Goal: Task Accomplishment & Management: Manage account settings

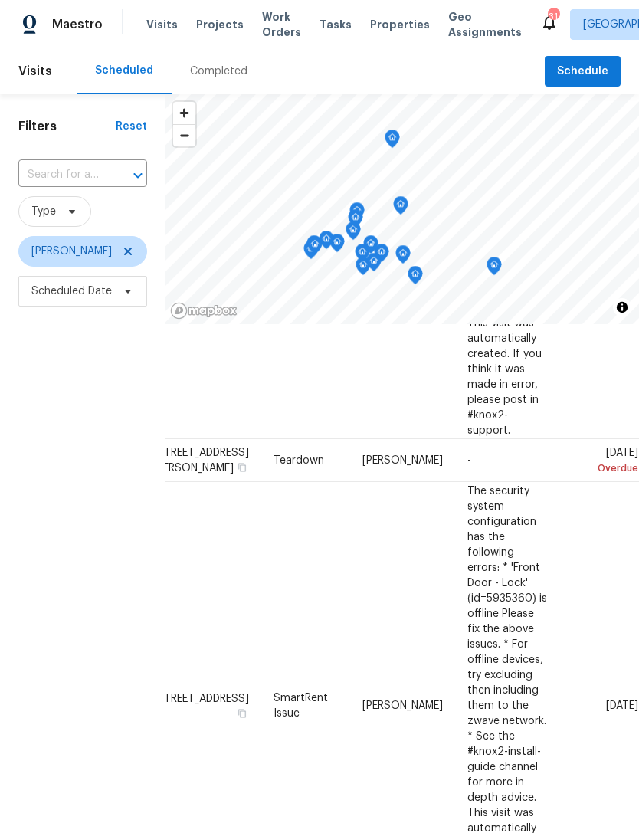
scroll to position [816, 136]
click at [0, 0] on icon at bounding box center [0, 0] width 0 height 0
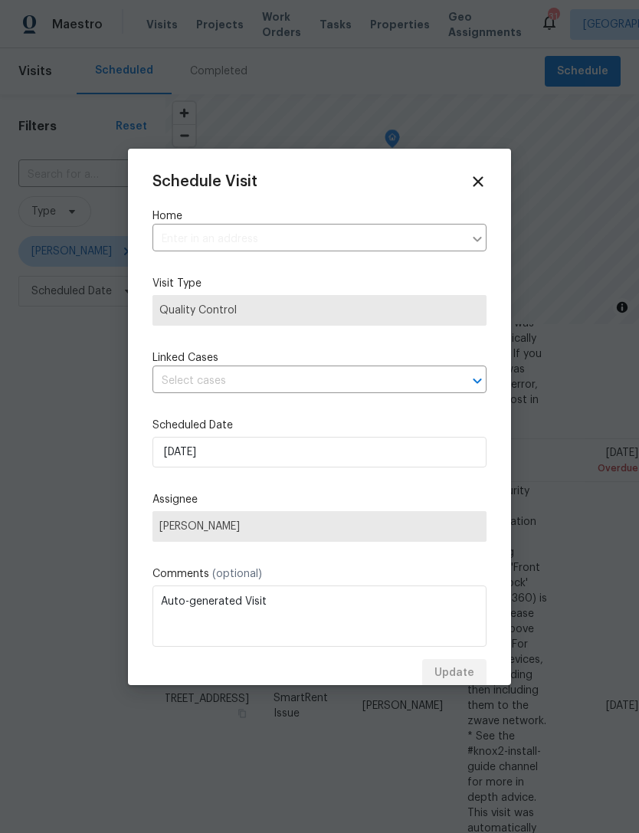
type input "[STREET_ADDRESS]"
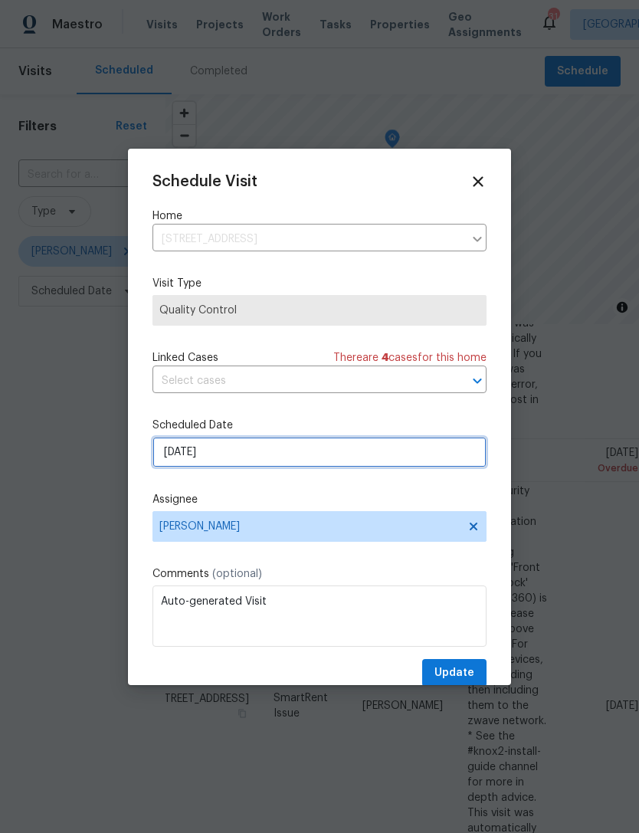
click at [238, 467] on input "[DATE]" at bounding box center [319, 452] width 334 height 31
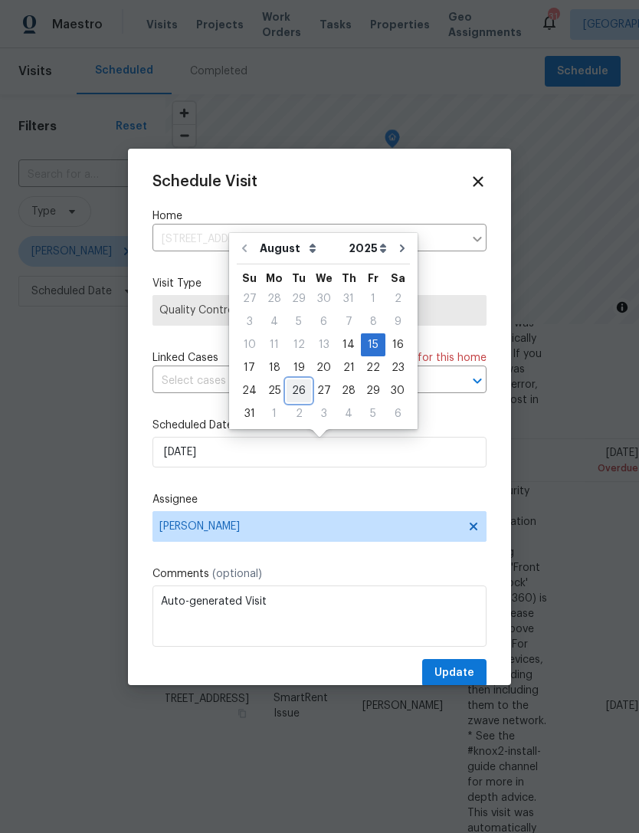
click at [299, 395] on div "26" at bounding box center [299, 390] width 25 height 21
type input "[DATE]"
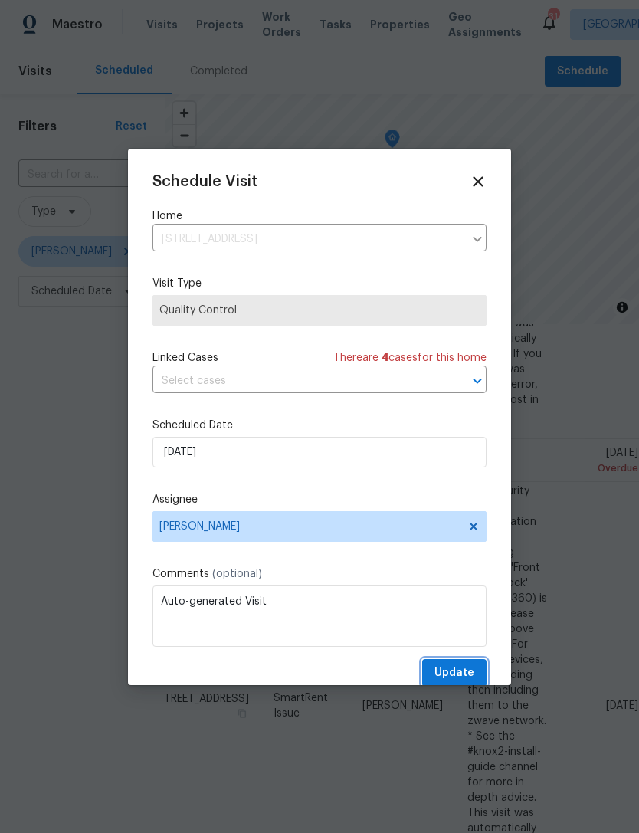
click at [474, 682] on button "Update" at bounding box center [454, 673] width 64 height 28
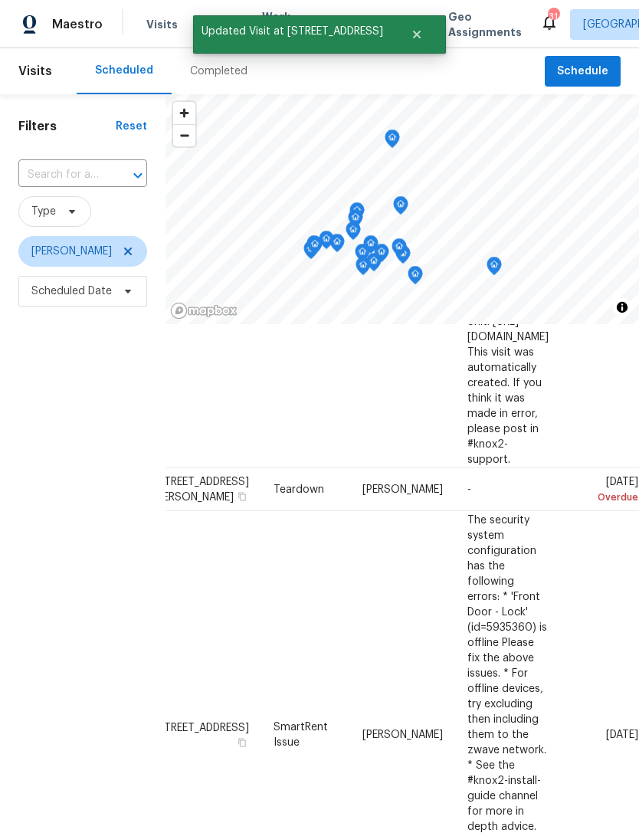
scroll to position [785, 136]
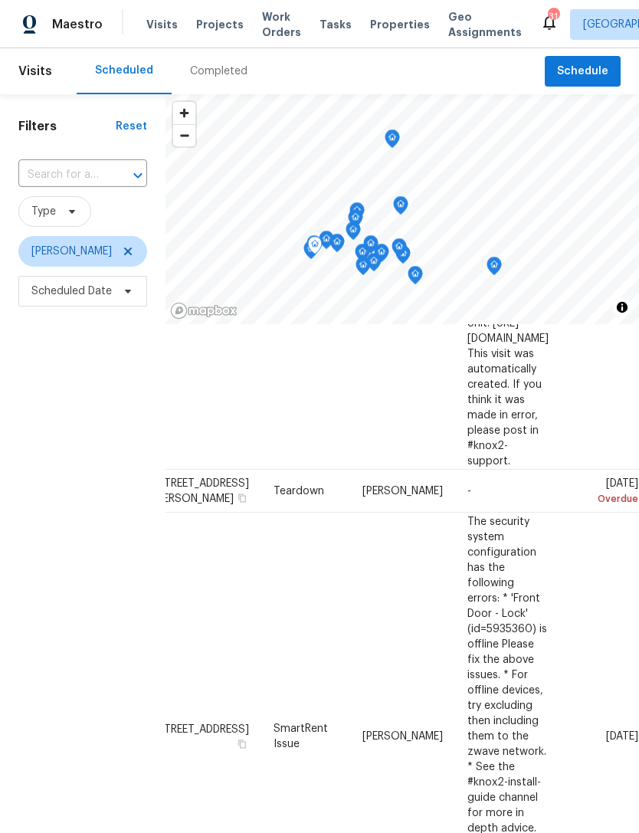
click at [0, 0] on icon at bounding box center [0, 0] width 0 height 0
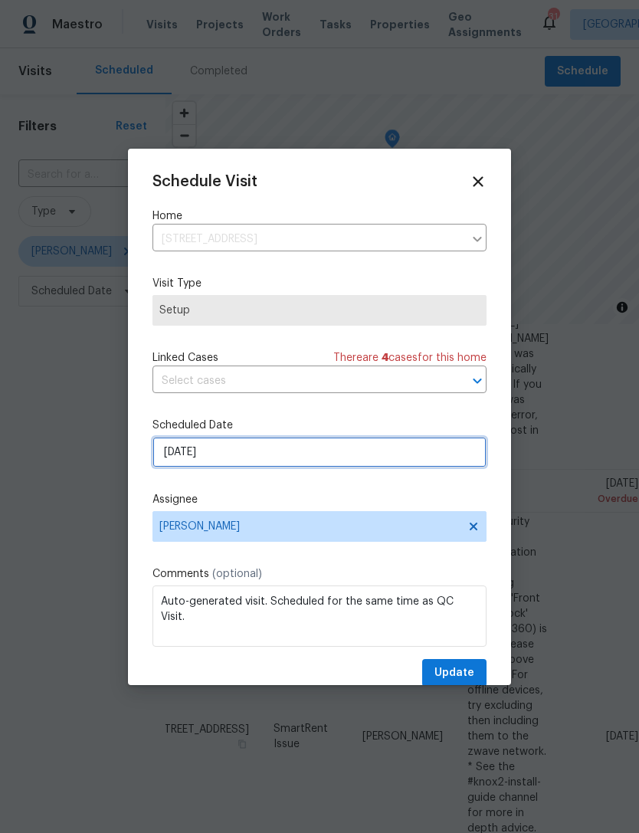
click at [289, 458] on input "[DATE]" at bounding box center [319, 452] width 334 height 31
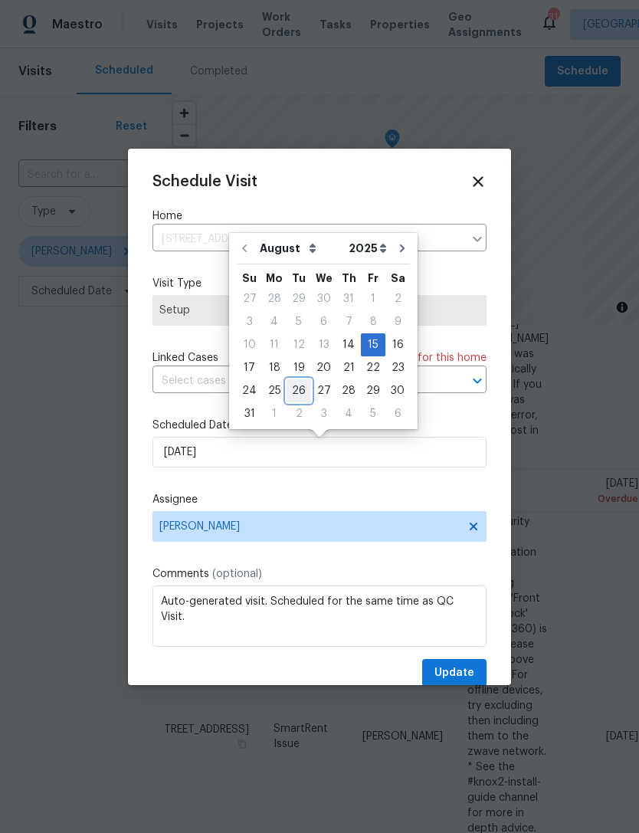
click at [297, 401] on div "26" at bounding box center [299, 390] width 25 height 23
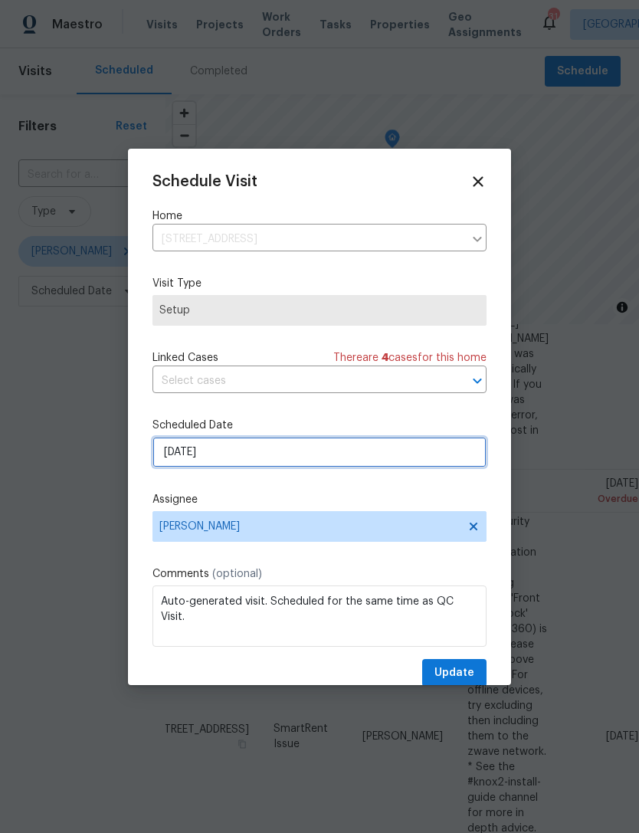
click at [279, 457] on input "[DATE]" at bounding box center [319, 452] width 334 height 31
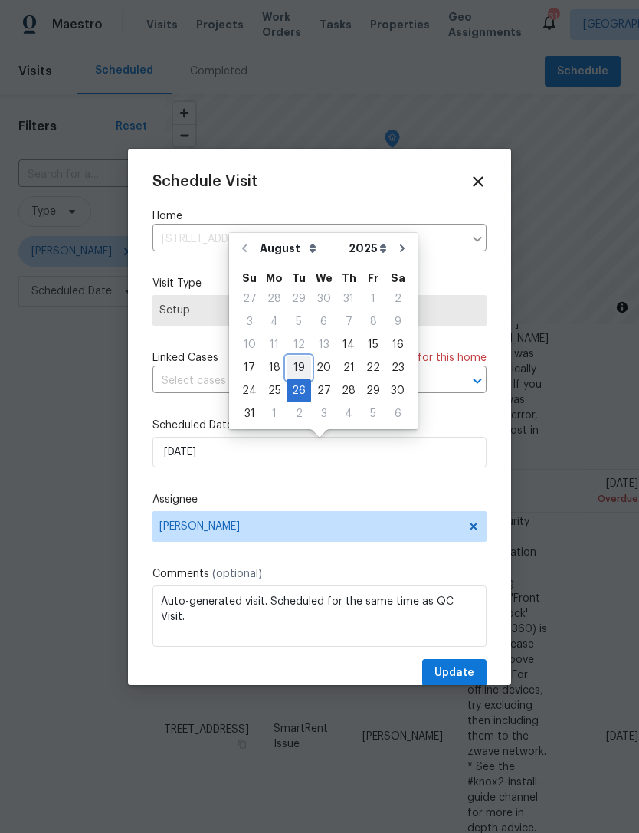
click at [297, 373] on div "19" at bounding box center [299, 367] width 25 height 21
type input "[DATE]"
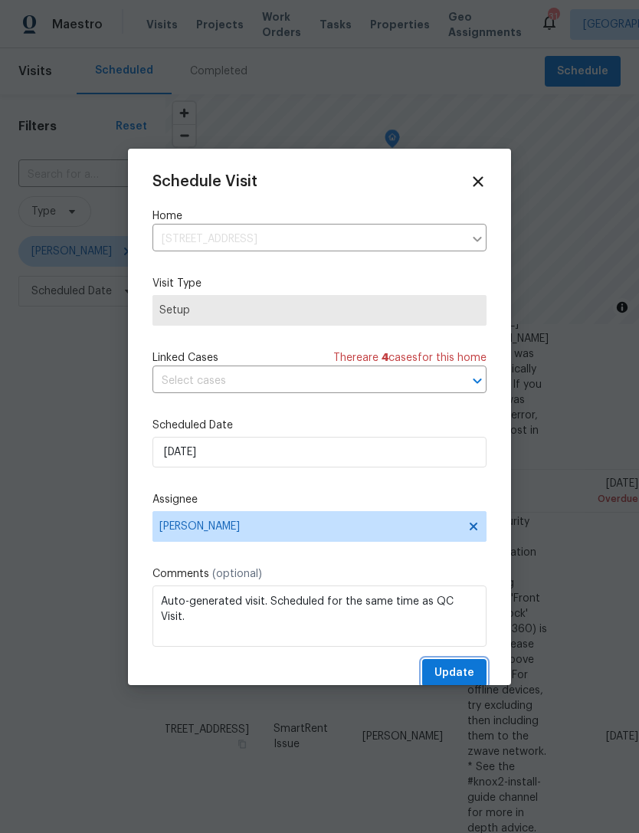
click at [470, 673] on span "Update" at bounding box center [454, 673] width 40 height 19
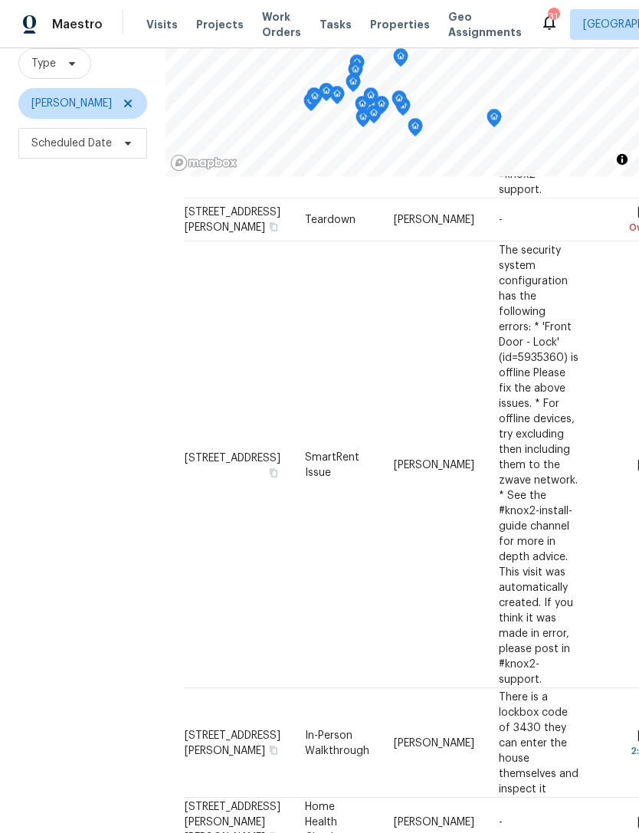
scroll to position [908, 0]
